Goal: Information Seeking & Learning: Check status

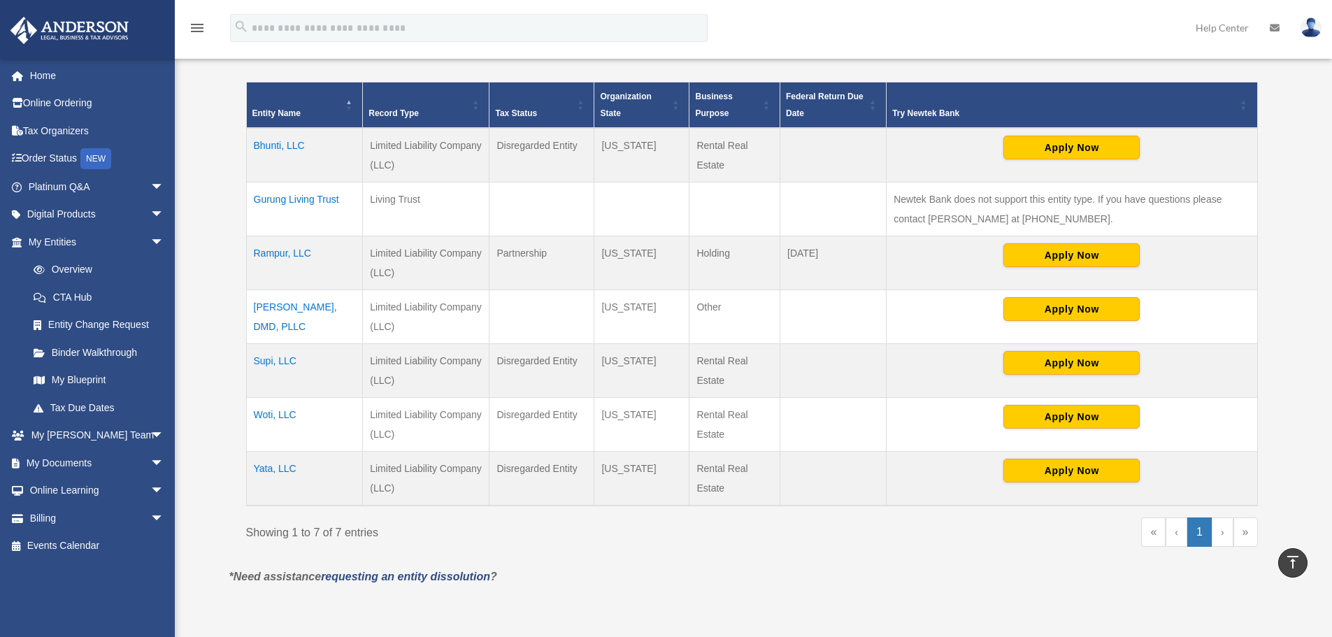
scroll to position [210, 0]
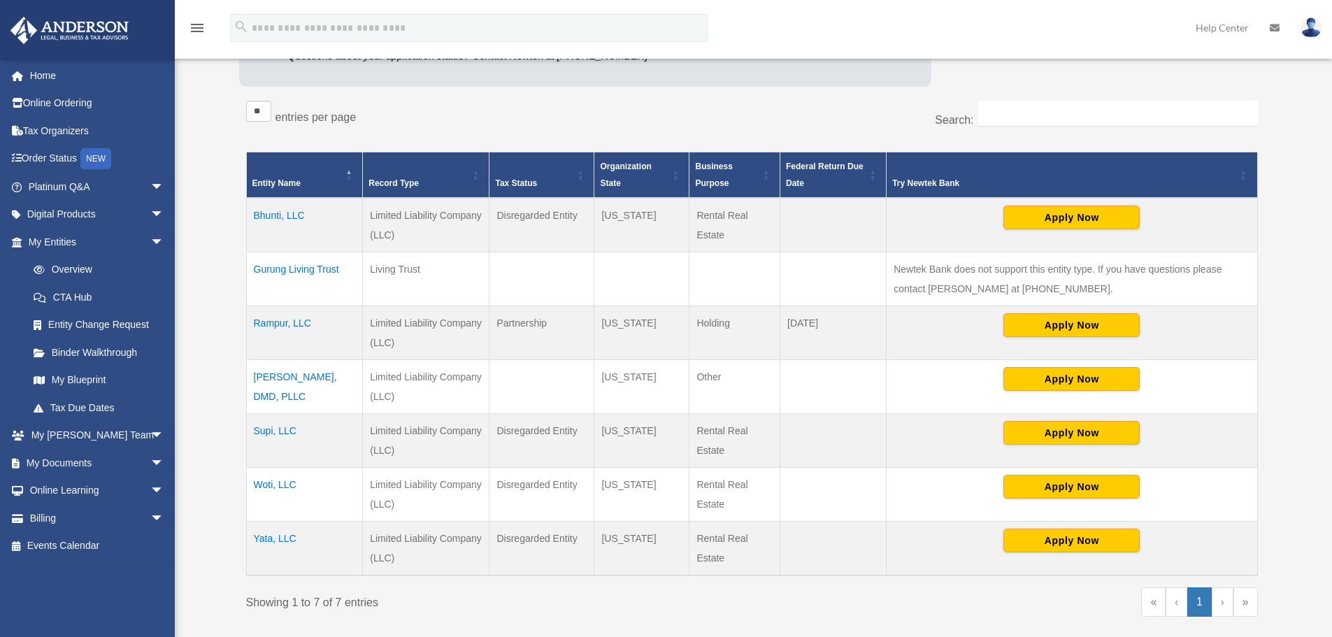
click at [271, 536] on td "Yata, LLC" at bounding box center [304, 549] width 117 height 55
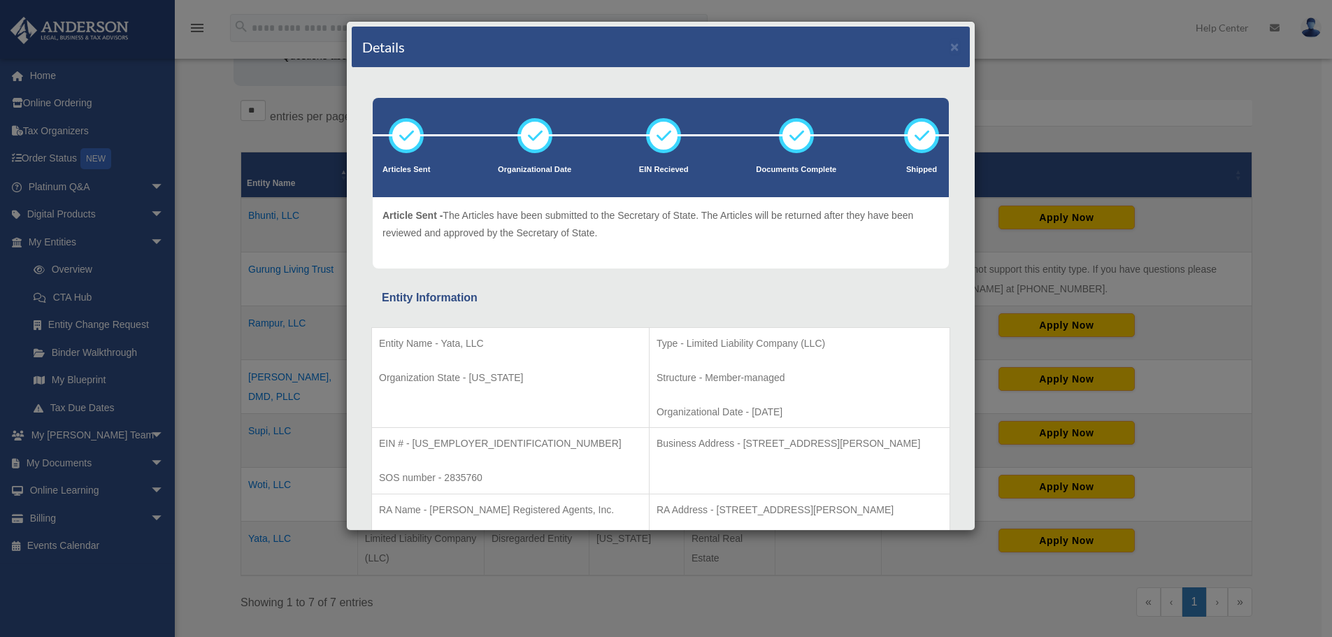
click at [214, 522] on div "Details × Articles Sent Organizational Date" at bounding box center [666, 318] width 1332 height 637
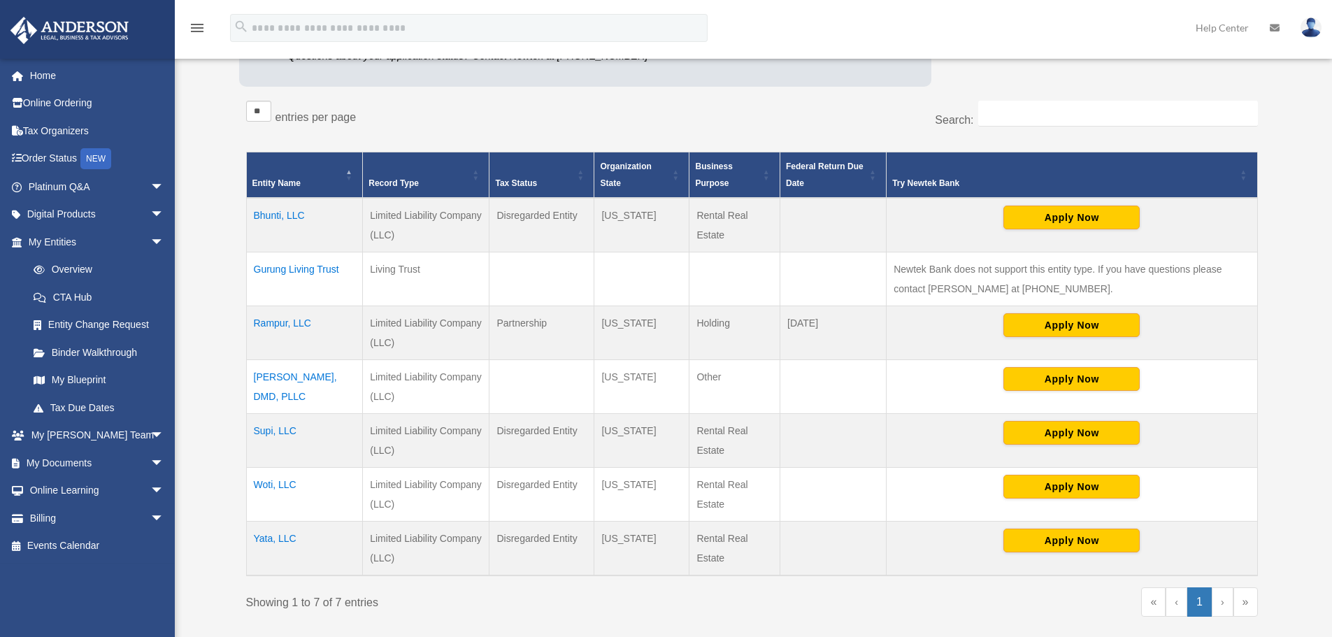
click at [284, 483] on td "Woti, LLC" at bounding box center [304, 495] width 117 height 54
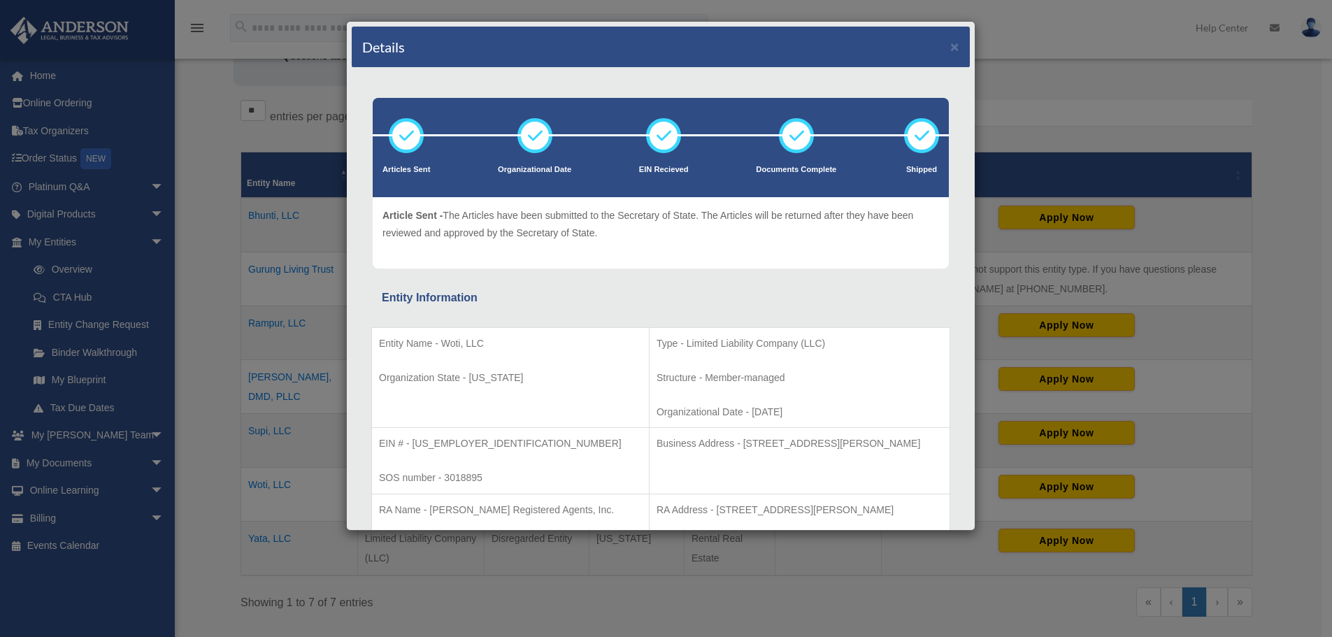
click at [207, 466] on div "Details × Articles Sent Organizational Date" at bounding box center [666, 318] width 1332 height 637
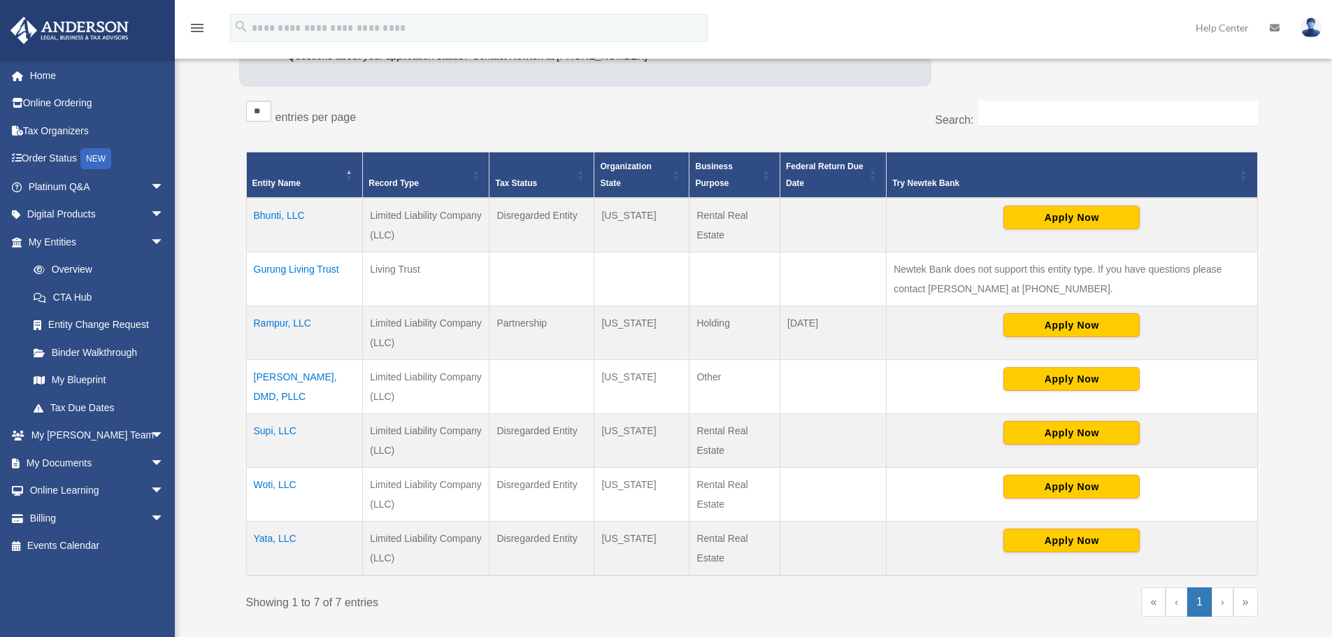
click at [269, 431] on td "Supi, LLC" at bounding box center [304, 441] width 117 height 54
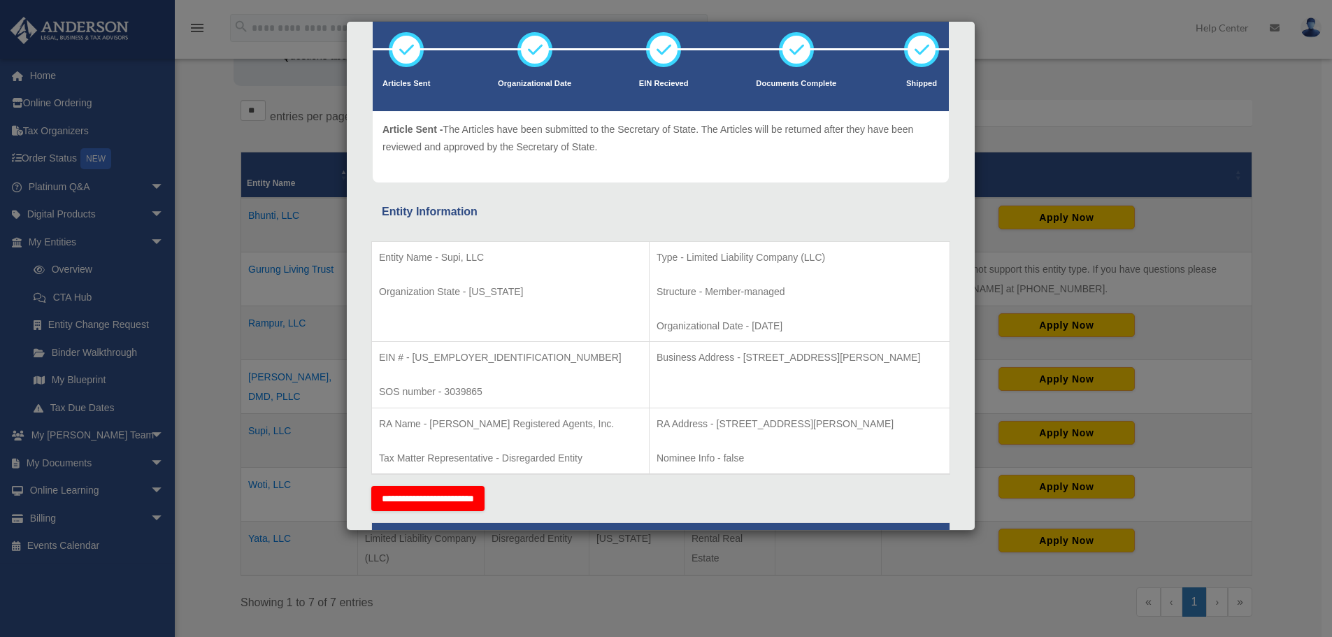
scroll to position [70, 0]
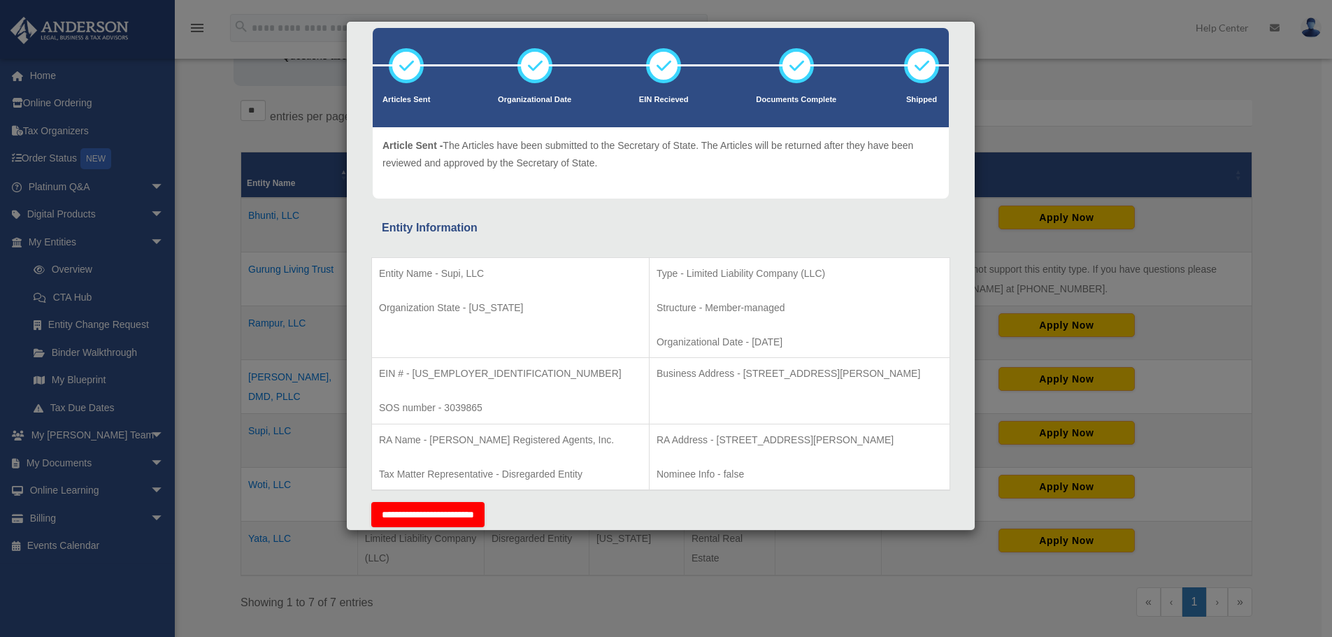
click at [207, 471] on div "Details × Articles Sent Organizational Date" at bounding box center [666, 318] width 1332 height 637
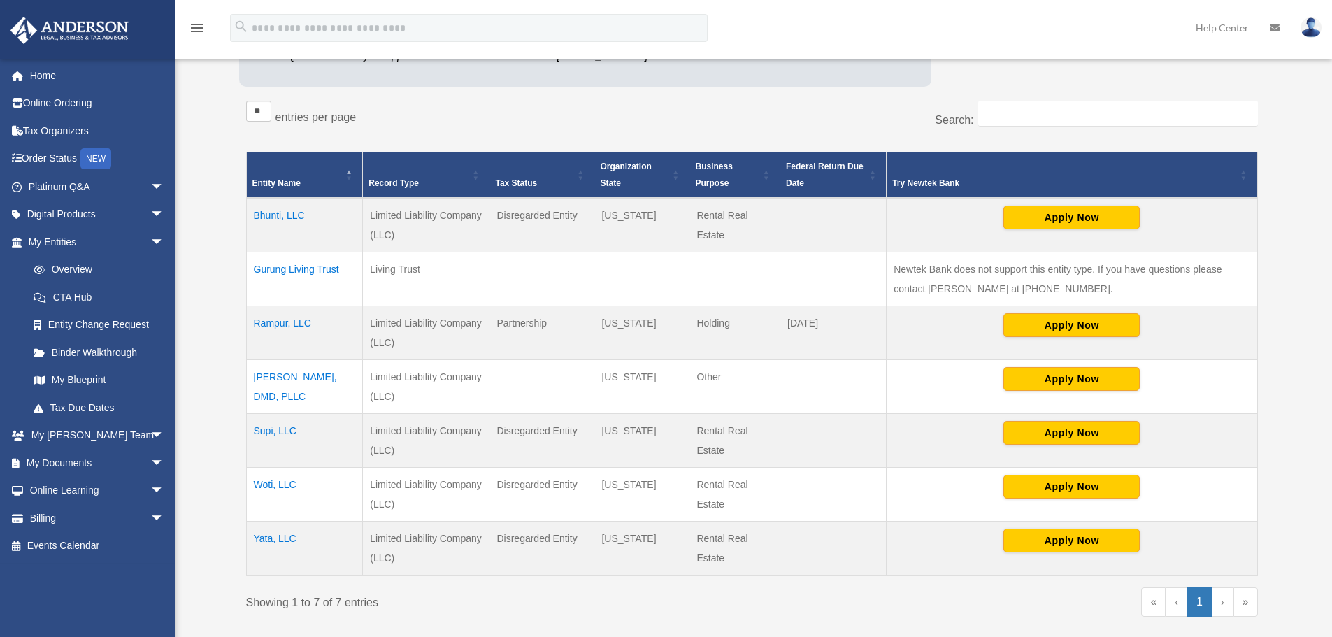
click at [283, 213] on td "Bhunti, LLC" at bounding box center [304, 225] width 117 height 55
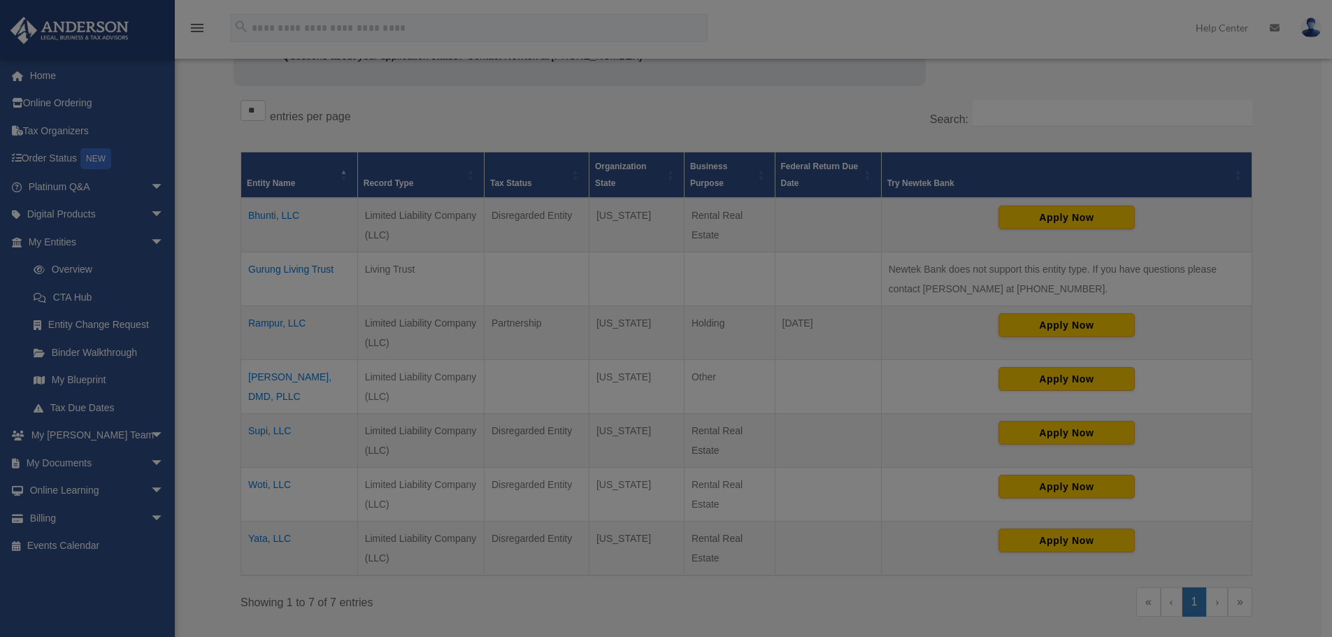
scroll to position [0, 0]
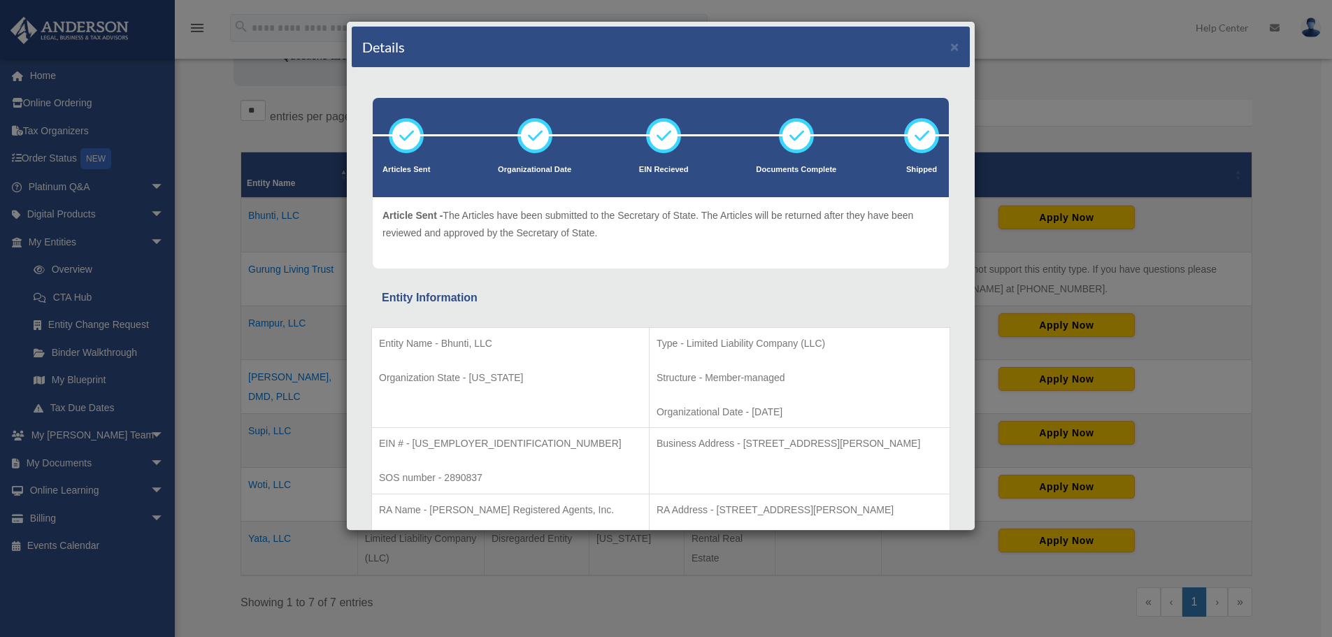
click at [206, 460] on div "Details × Articles Sent Organizational Date" at bounding box center [666, 318] width 1332 height 637
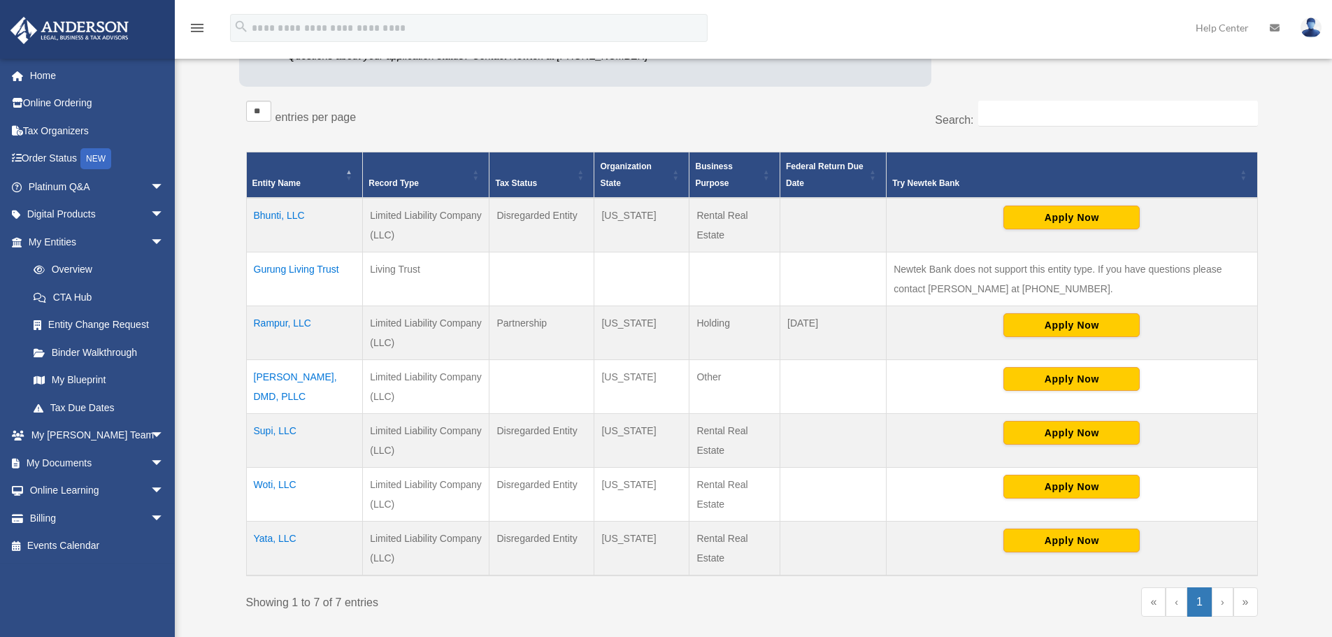
click at [269, 537] on td "Yata, LLC" at bounding box center [304, 549] width 117 height 55
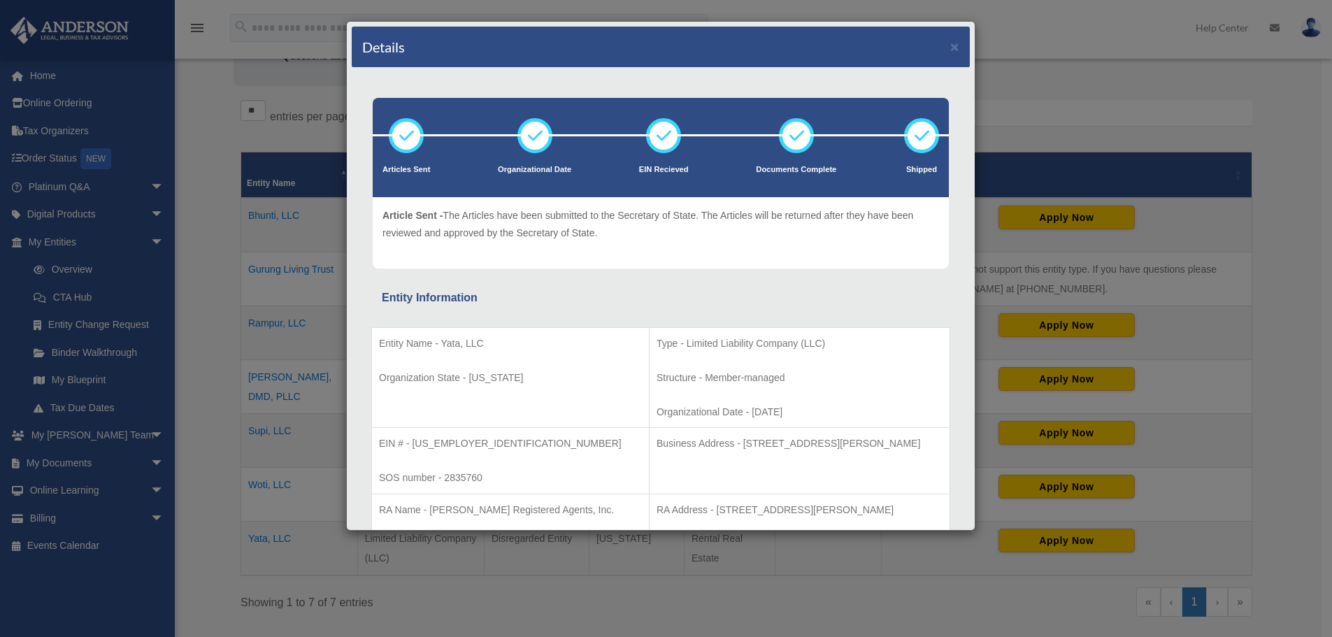
click at [210, 527] on div "Details × Articles Sent Organizational Date" at bounding box center [666, 318] width 1332 height 637
